Goal: Understand process/instructions: Learn how to perform a task or action

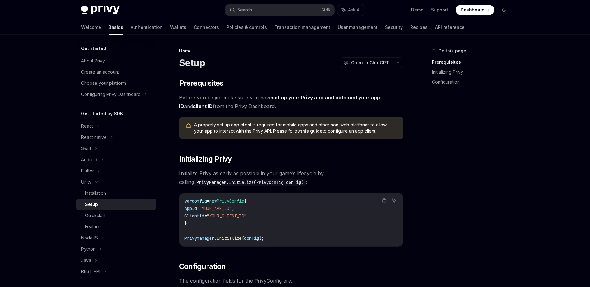
scroll to position [93, 0]
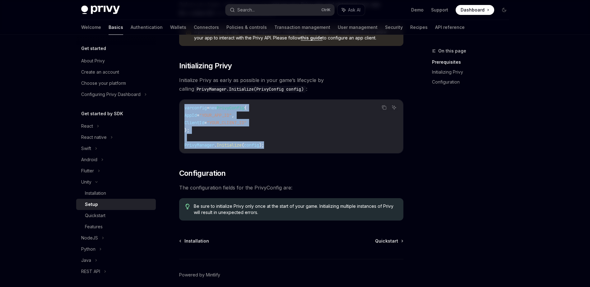
drag, startPoint x: 183, startPoint y: 108, endPoint x: 268, endPoint y: 145, distance: 92.6
click at [268, 145] on div "var config = new PrivyConfig { AppId = "YOUR_APP_ID" , ClientId = "YOUR_CLIENT_…" at bounding box center [290, 126] width 223 height 53
drag, startPoint x: 268, startPoint y: 145, endPoint x: 253, endPoint y: 149, distance: 16.1
copy code "var config = new PrivyConfig { AppId = "YOUR_APP_ID" , ClientId = "YOUR_CLIENT_…"
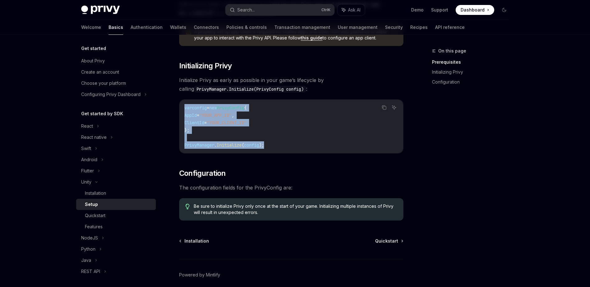
scroll to position [119, 0]
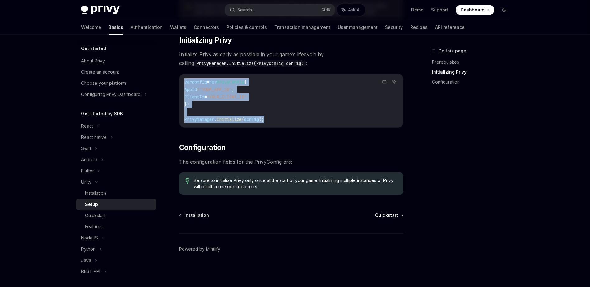
click at [392, 213] on span "Quickstart" at bounding box center [386, 215] width 23 height 6
type textarea "*"
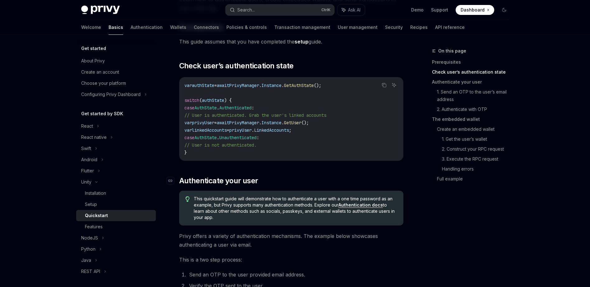
scroll to position [93, 0]
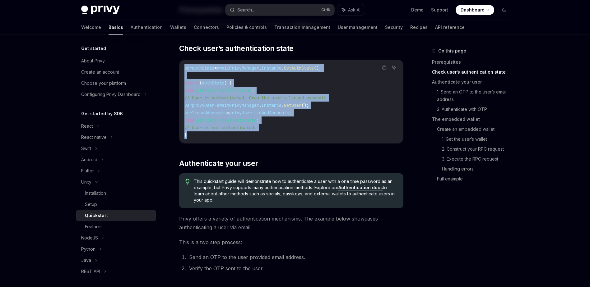
drag, startPoint x: 183, startPoint y: 67, endPoint x: 197, endPoint y: 135, distance: 69.2
click at [197, 135] on div "var authState = await PrivyManager . Instance . GetAuthState (); switch ( authS…" at bounding box center [290, 101] width 223 height 83
copy code "var authState = await PrivyManager . Instance . GetAuthState (); switch ( authS…"
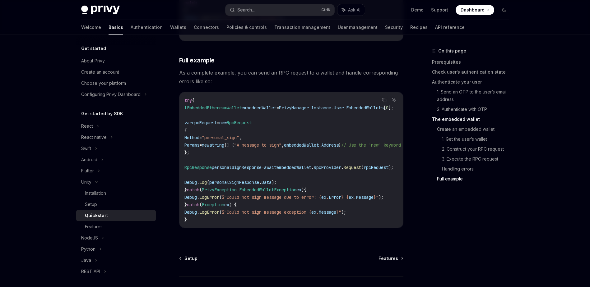
scroll to position [1832, 0]
